Goal: Task Accomplishment & Management: Use online tool/utility

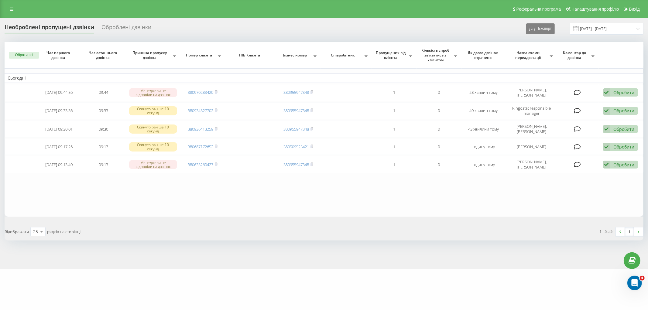
click at [237, 195] on table "Сьогодні [DATE] 09:44:56 09:44 [PERSON_NAME] не відповіли на дзвінок 3809702834…" at bounding box center [324, 129] width 639 height 175
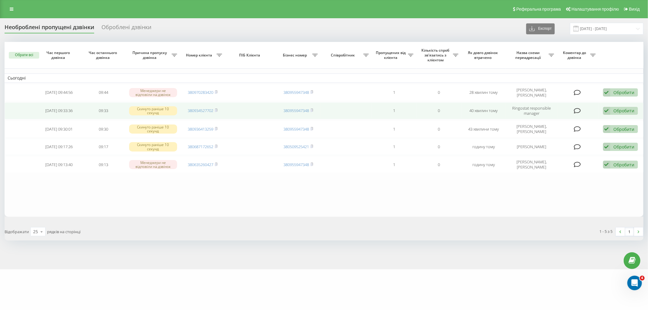
click at [220, 109] on td "380934527702" at bounding box center [202, 110] width 45 height 17
click at [216, 109] on icon at bounding box center [216, 110] width 2 height 3
click at [618, 110] on div "Обробити" at bounding box center [624, 111] width 21 height 6
click at [564, 149] on div "Інший варіант" at bounding box center [581, 153] width 114 height 11
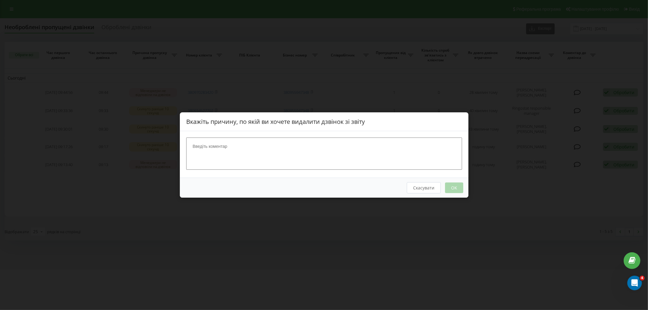
click at [357, 152] on textarea at bounding box center [324, 154] width 276 height 32
type textarea "Автовідповідач"
click at [457, 190] on button "OK" at bounding box center [454, 188] width 18 height 11
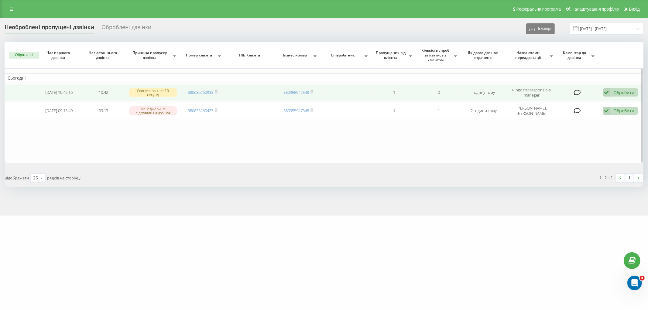
click at [620, 96] on div "Обробити Не вдалося зв'язатися Зв'язався з клієнтом за допомогою іншого каналу …" at bounding box center [620, 92] width 35 height 8
click at [572, 134] on div "Інший варіант" at bounding box center [581, 135] width 114 height 11
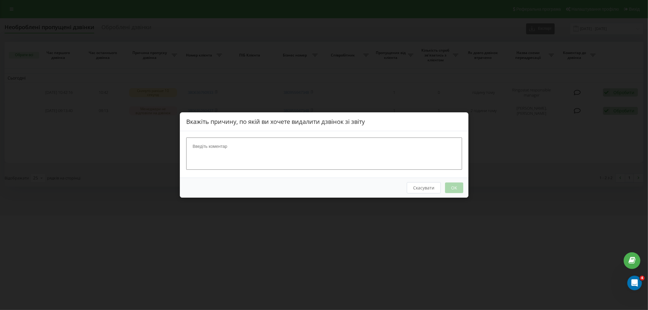
click at [277, 157] on textarea at bounding box center [324, 154] width 276 height 32
type textarea "Автовідповідачі"
click at [451, 187] on button "OK" at bounding box center [454, 188] width 18 height 11
